Goal: Navigation & Orientation: Understand site structure

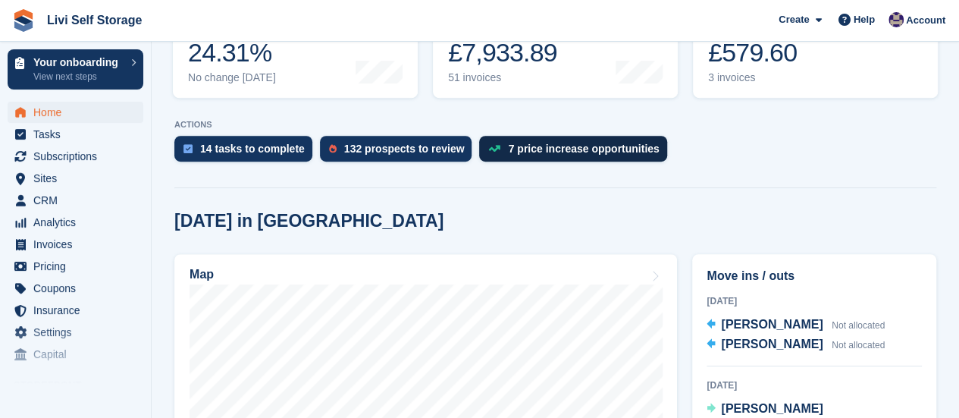
scroll to position [379, 0]
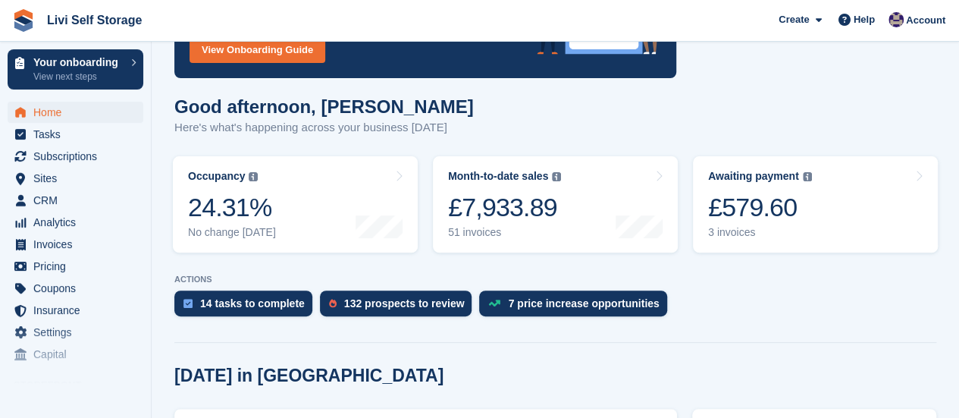
scroll to position [152, 0]
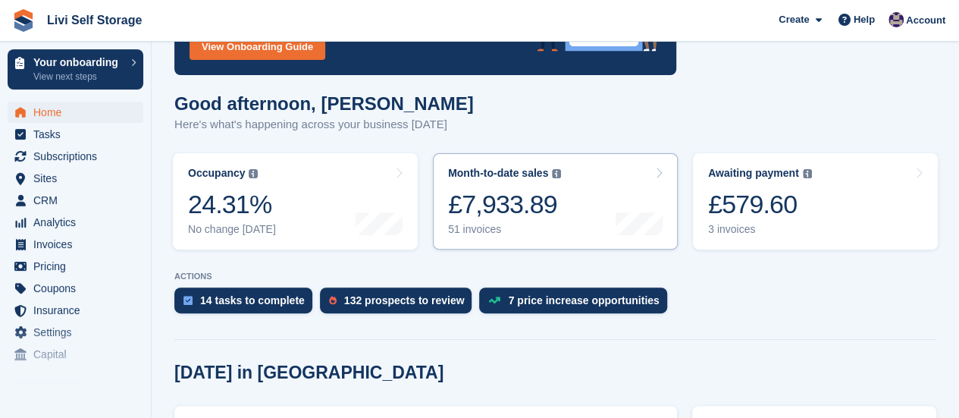
click at [478, 231] on div "51 invoices" at bounding box center [504, 229] width 113 height 13
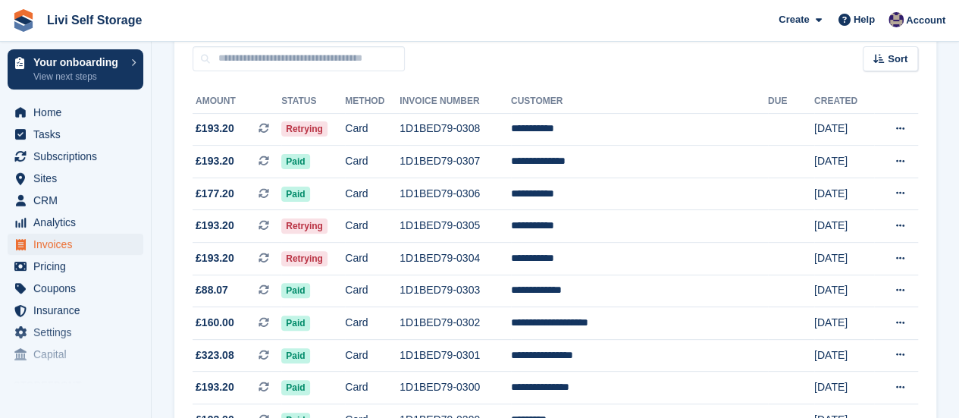
scroll to position [152, 0]
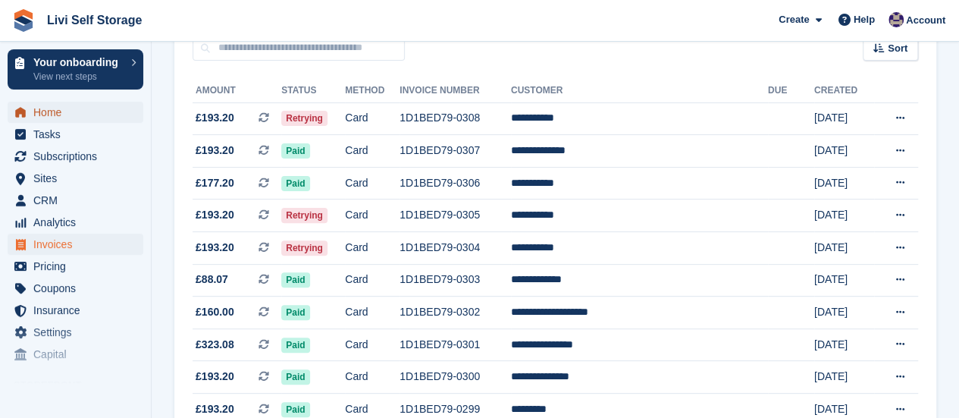
click at [61, 111] on span "Home" at bounding box center [78, 112] width 91 height 21
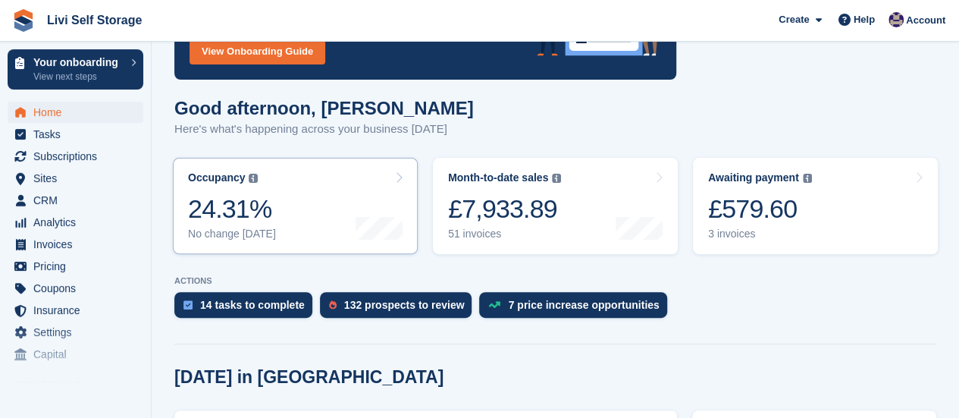
scroll to position [227, 0]
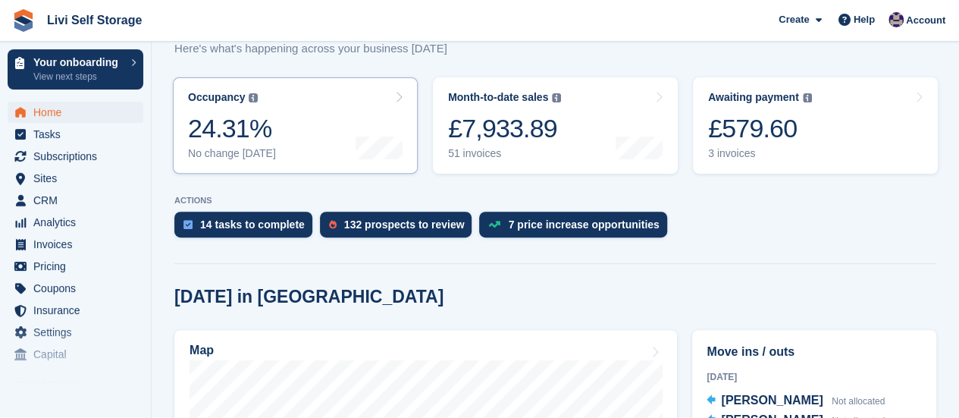
click at [226, 155] on div "No change [DATE]" at bounding box center [232, 153] width 88 height 13
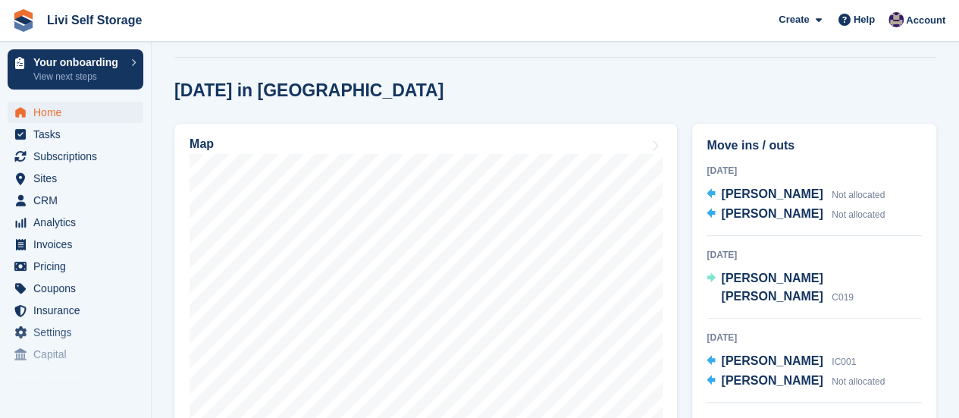
scroll to position [455, 0]
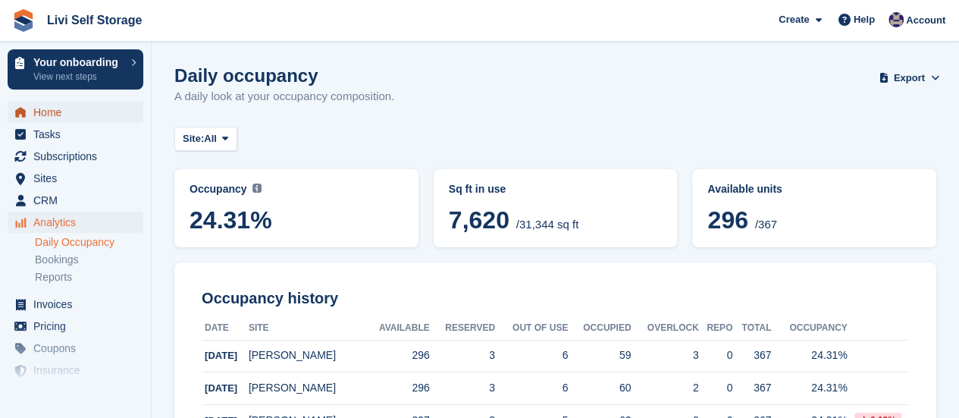
click at [58, 113] on span "Home" at bounding box center [78, 112] width 91 height 21
